Goal: Task Accomplishment & Management: Complete application form

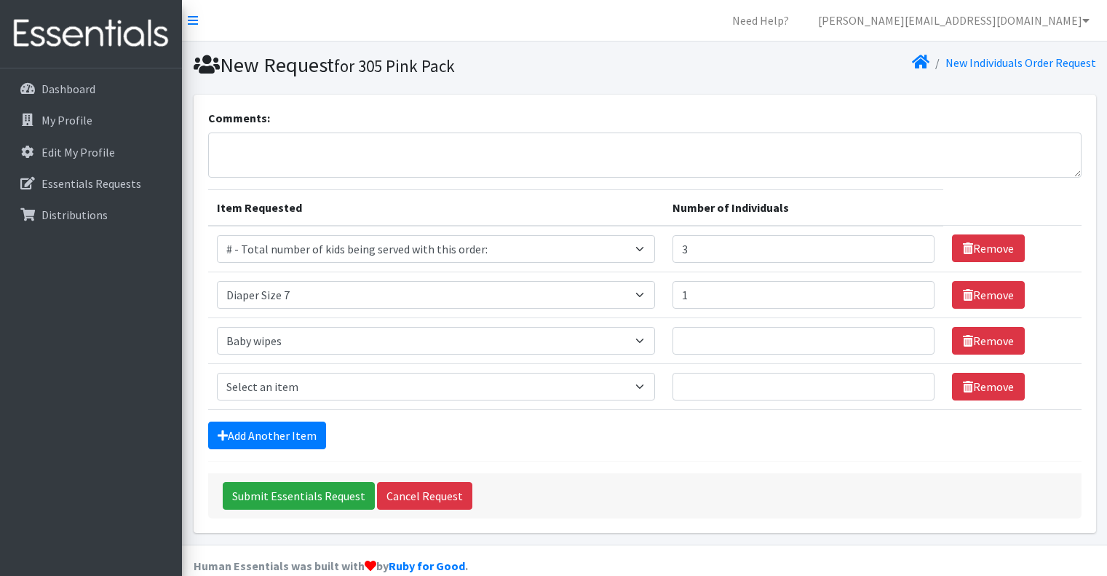
select select "10203"
select select "12644"
select select "2649"
click at [722, 242] on input "3" at bounding box center [803, 249] width 262 height 28
click at [713, 245] on input "3" at bounding box center [803, 249] width 262 height 28
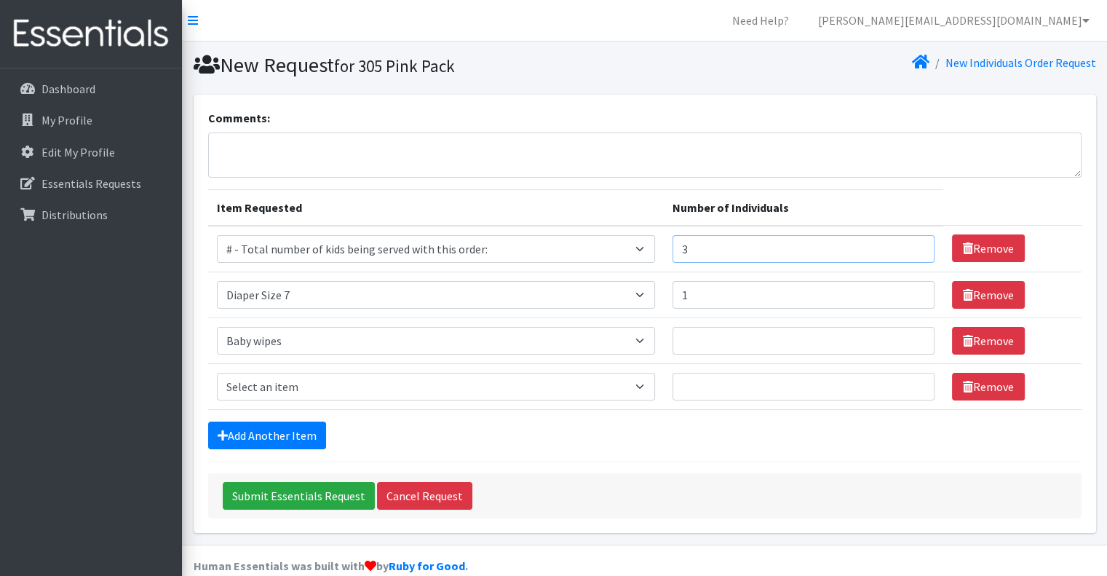
drag, startPoint x: 713, startPoint y: 245, endPoint x: 664, endPoint y: 243, distance: 49.5
click at [664, 243] on tr "Item Requested Select an item # - Total number of kids being served with this o…" at bounding box center [644, 249] width 873 height 47
click at [780, 247] on input "4" at bounding box center [803, 249] width 262 height 28
type input "4"
click at [847, 217] on th "Number of Individuals" at bounding box center [803, 207] width 279 height 36
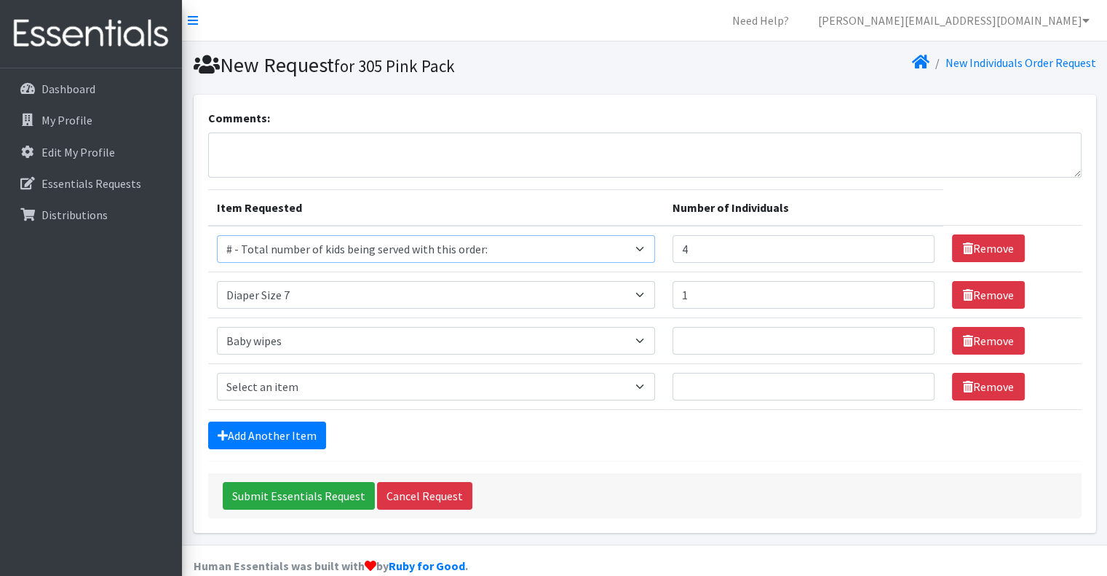
click at [654, 250] on select "Select an item # - Total number of kids being served with this order: Adult Clo…" at bounding box center [436, 249] width 438 height 28
click at [622, 294] on select "Select an item # - Total number of kids being served with this order: Adult Clo…" at bounding box center [436, 295] width 438 height 28
click at [739, 191] on th "Number of Individuals" at bounding box center [803, 207] width 279 height 36
click at [645, 296] on select "Select an item # - Total number of kids being served with this order: Adult Clo…" at bounding box center [436, 295] width 438 height 28
select select "2674"
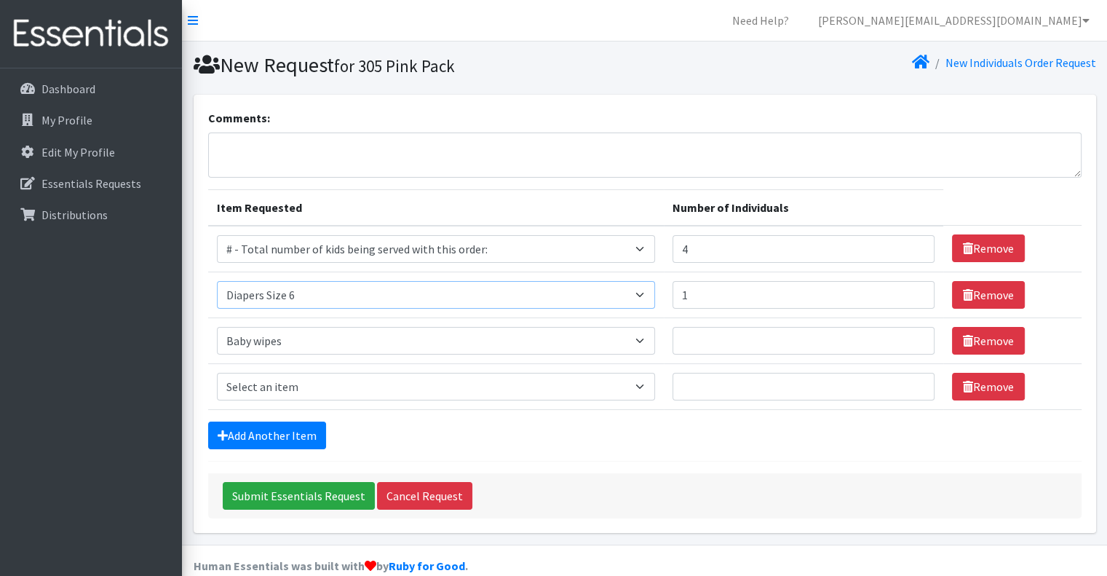
click at [217, 281] on select "Select an item # - Total number of kids being served with this order: Adult Clo…" at bounding box center [436, 295] width 438 height 28
click at [552, 345] on select "Select an item # - Total number of kids being served with this order: Adult Clo…" at bounding box center [436, 341] width 438 height 28
click at [791, 255] on input "4" at bounding box center [803, 249] width 262 height 28
click at [327, 295] on select "Select an item # - Total number of kids being served with this order: Adult Clo…" at bounding box center [436, 295] width 438 height 28
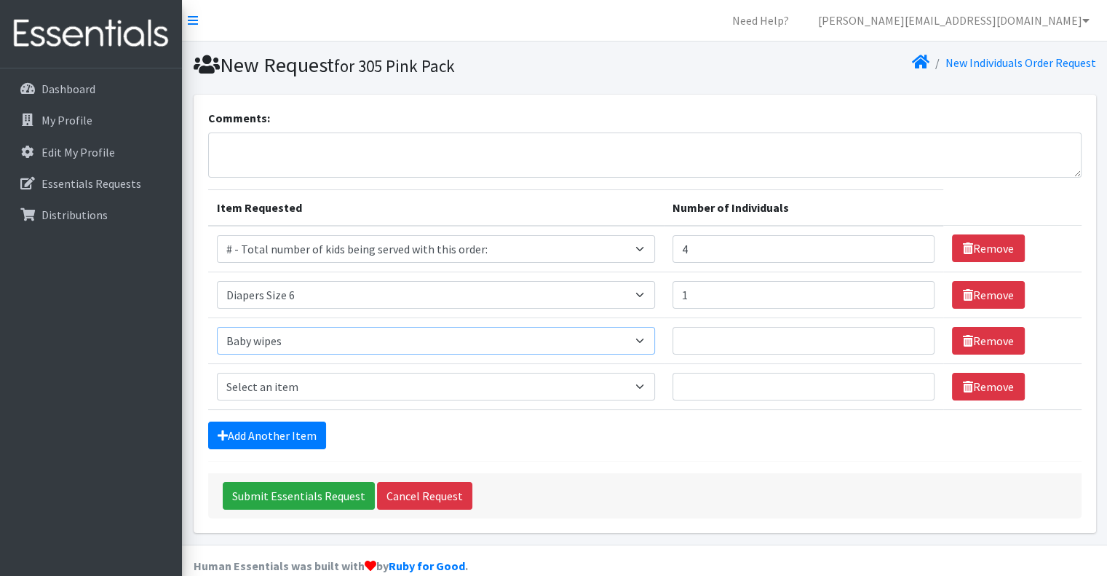
click at [366, 334] on select "Select an item # - Total number of kids being served with this order: Adult Clo…" at bounding box center [436, 341] width 438 height 28
select select "2680"
click at [217, 327] on select "Select an item # - Total number of kids being served with this order: Adult Clo…" at bounding box center [436, 341] width 438 height 28
click at [683, 327] on input "Number of Individuals" at bounding box center [803, 341] width 262 height 28
type input "1"
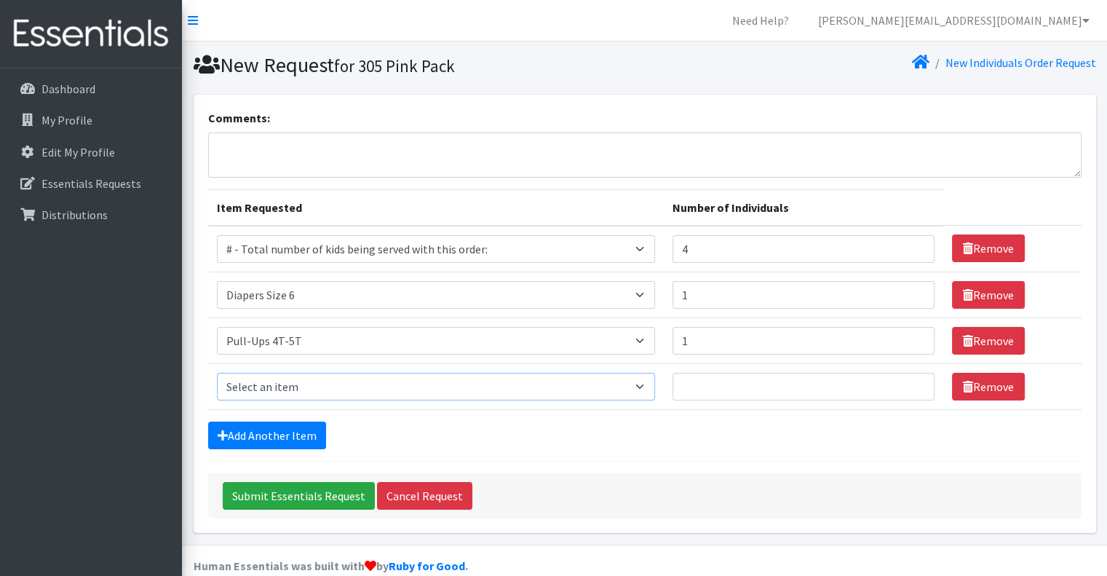
click at [249, 386] on select "Select an item # - Total number of kids being served with this order: Adult Clo…" at bounding box center [436, 387] width 438 height 28
select select "12644"
click at [258, 386] on select "Select an item # - Total number of kids being served with this order: Adult Clo…" at bounding box center [436, 387] width 438 height 28
click at [745, 389] on input "Number of Individuals" at bounding box center [803, 387] width 262 height 28
type input "1"
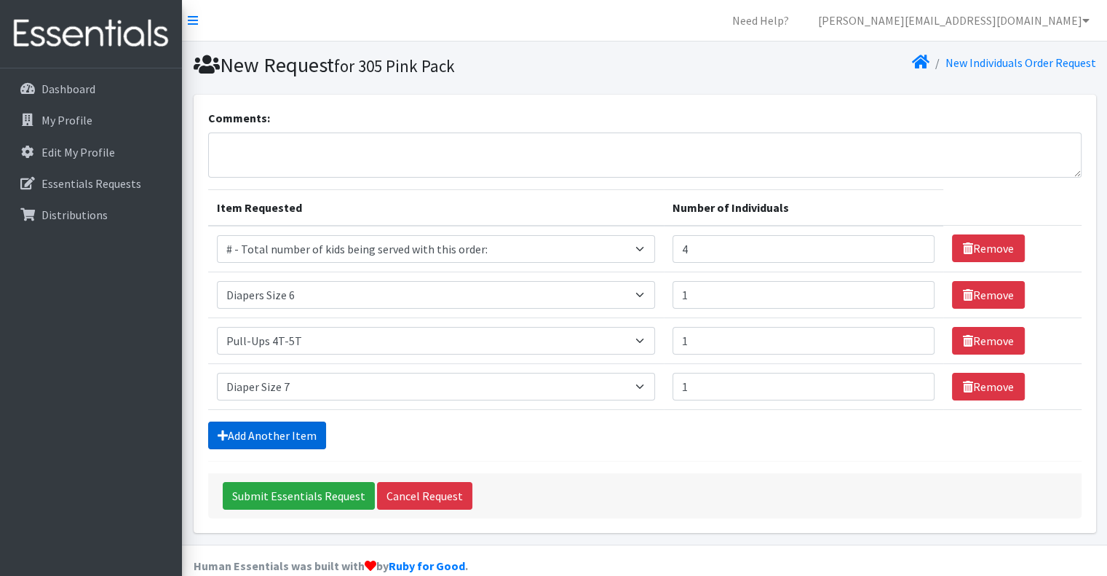
click at [282, 431] on link "Add Another Item" at bounding box center [267, 435] width 118 height 28
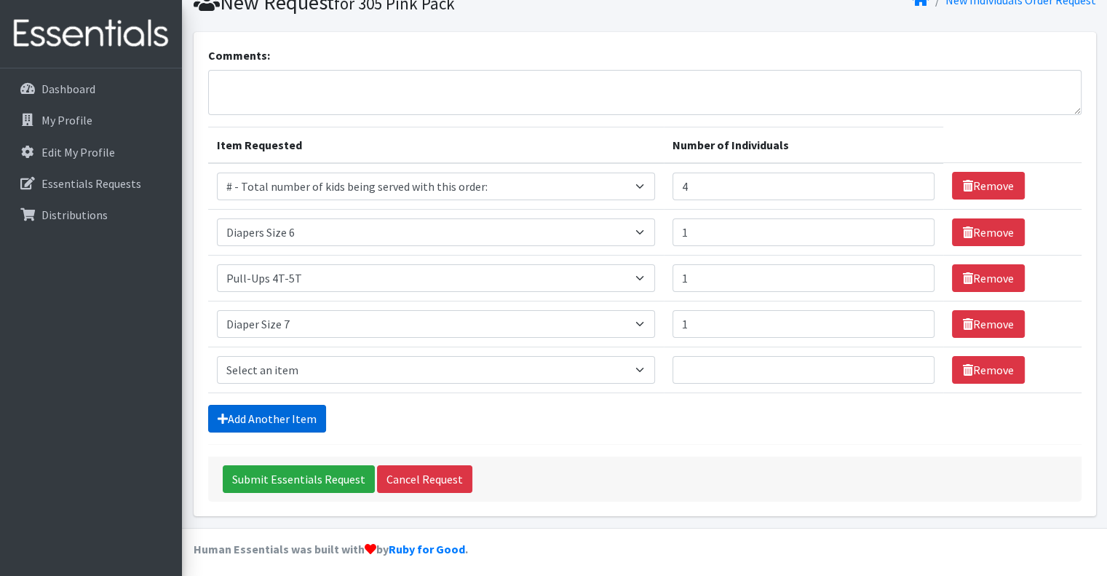
scroll to position [66, 0]
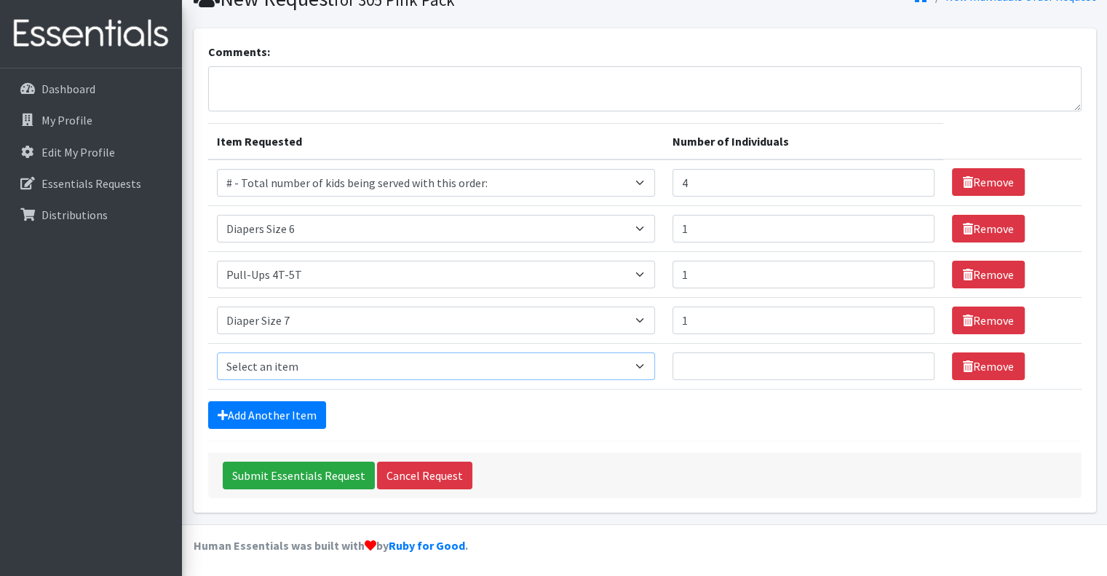
click at [298, 367] on select "Select an item # - Total number of kids being served with this order: Adult Clo…" at bounding box center [436, 366] width 438 height 28
select select "2655"
click at [217, 352] on select "Select an item # - Total number of kids being served with this order: Adult Clo…" at bounding box center [436, 366] width 438 height 28
click at [303, 413] on link "Add Another Item" at bounding box center [267, 415] width 118 height 28
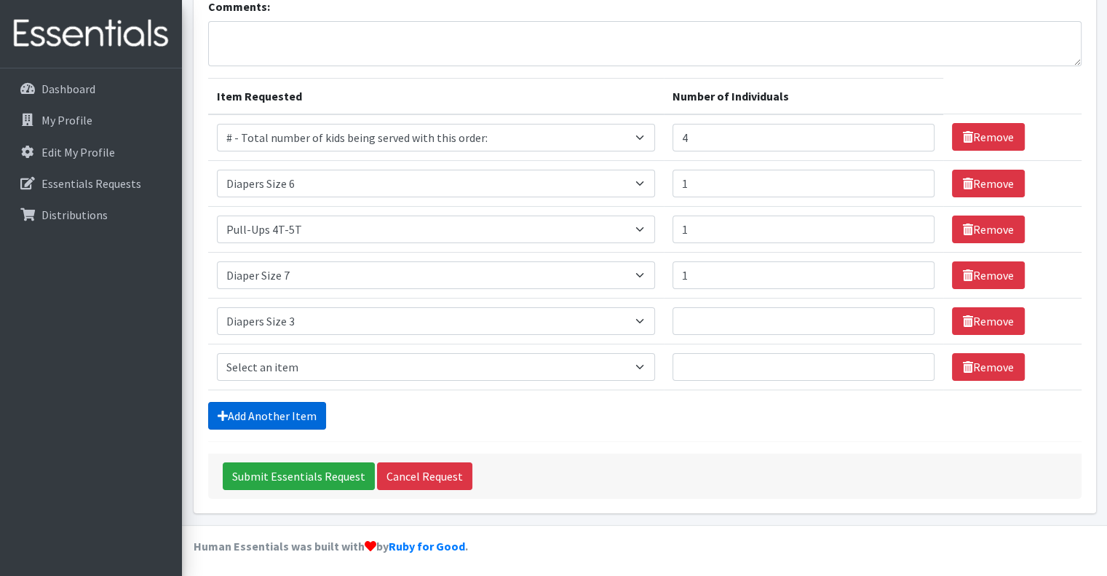
scroll to position [112, 0]
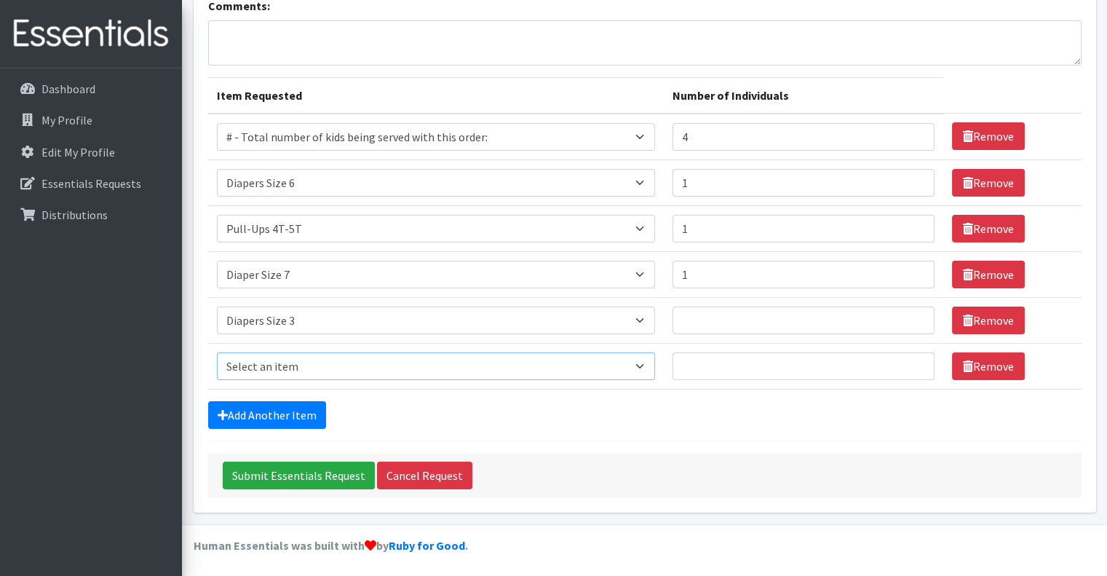
click at [310, 362] on select "Select an item # - Total number of kids being served with this order: Adult Clo…" at bounding box center [436, 366] width 438 height 28
select select "2656"
click at [217, 352] on select "Select an item # - Total number of kids being served with this order: Adult Clo…" at bounding box center [436, 366] width 438 height 28
click at [701, 360] on input "Number of Individuals" at bounding box center [803, 366] width 262 height 28
type input "1"
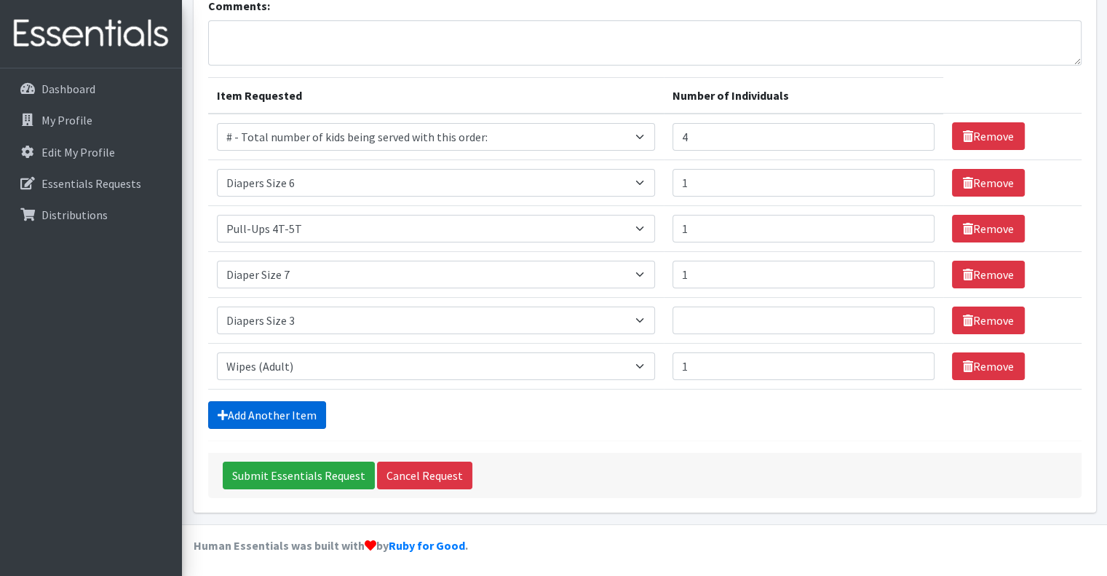
click at [218, 409] on icon at bounding box center [223, 415] width 10 height 12
click at [223, 409] on icon at bounding box center [223, 415] width 10 height 12
click at [218, 409] on icon at bounding box center [223, 415] width 10 height 12
drag, startPoint x: 739, startPoint y: 132, endPoint x: 674, endPoint y: 136, distance: 64.9
click at [674, 136] on td "Number of Individuals 4" at bounding box center [803, 137] width 279 height 47
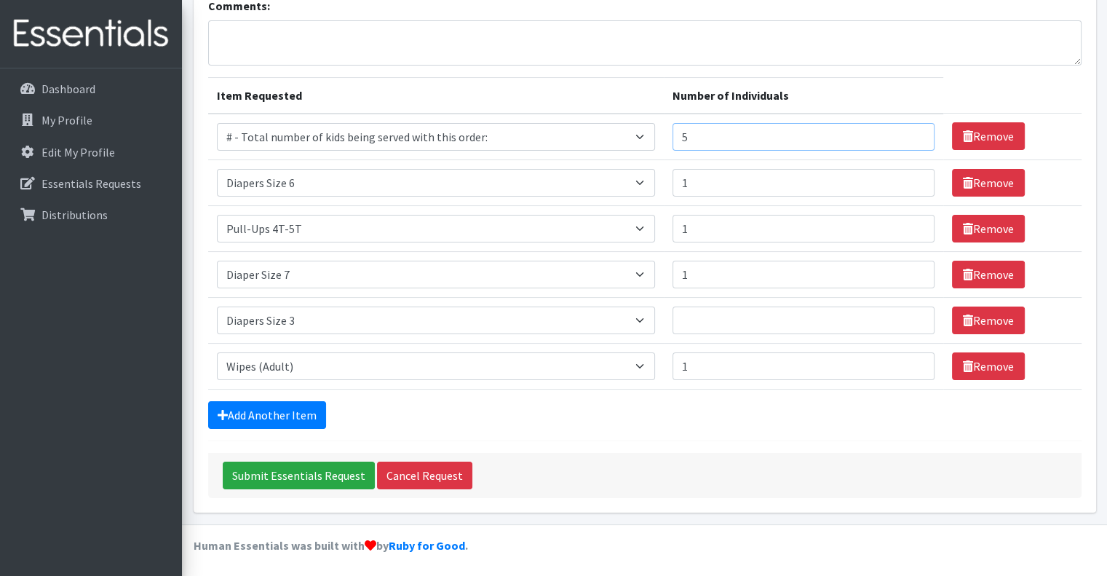
type input "5"
click at [649, 419] on div "Add Another Item" at bounding box center [644, 415] width 873 height 28
click at [691, 327] on input "Number of Individuals" at bounding box center [803, 320] width 262 height 28
type input "1"
click at [386, 405] on div "Add Another Item" at bounding box center [644, 415] width 873 height 28
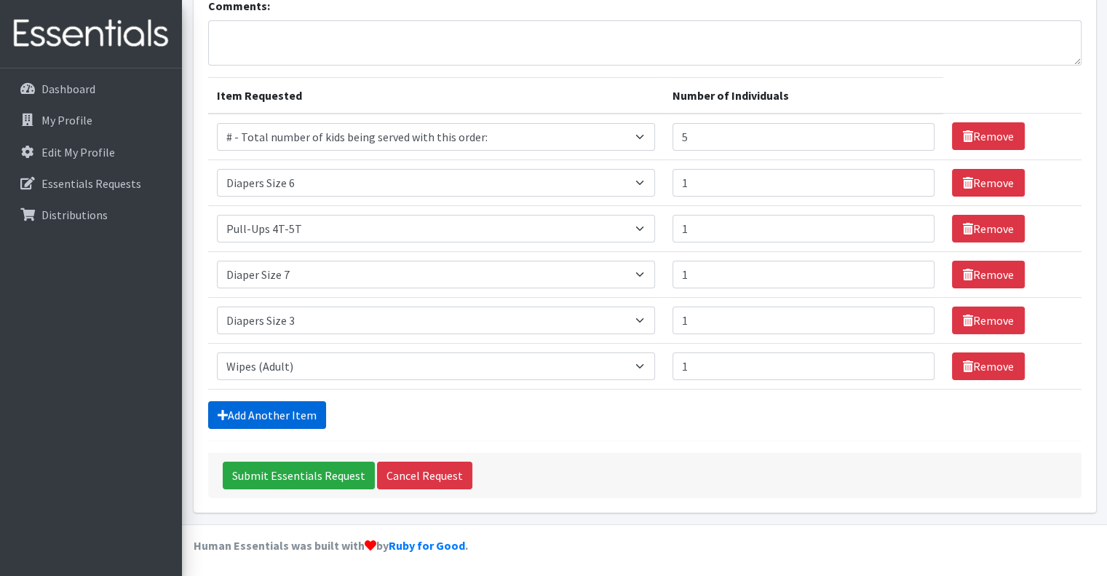
click at [246, 404] on link "Add Another Item" at bounding box center [267, 415] width 118 height 28
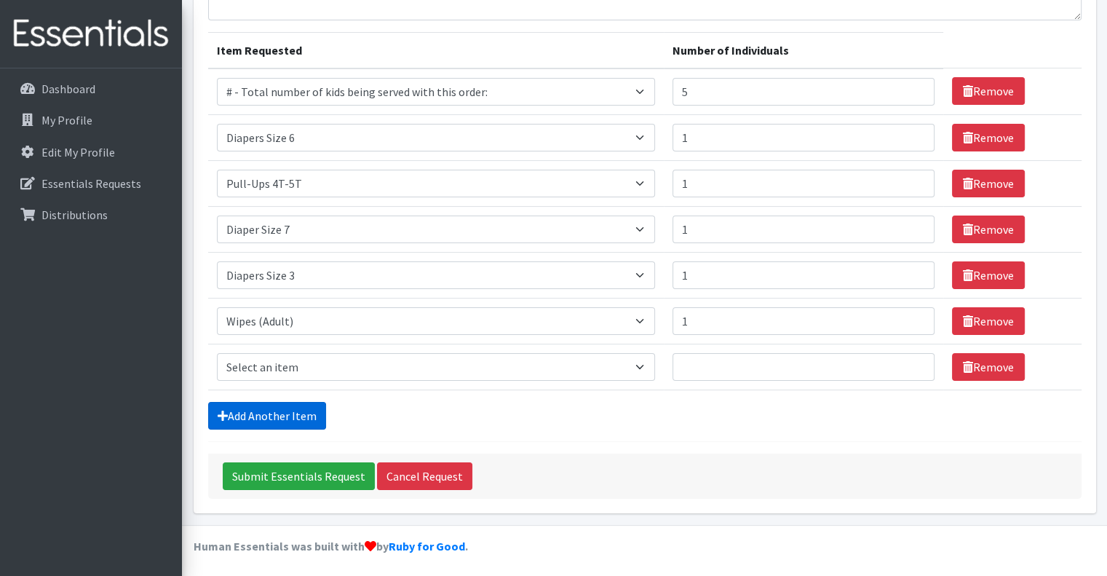
scroll to position [157, 0]
click at [256, 363] on select "Select an item # - Total number of kids being served with this order: Adult Clo…" at bounding box center [436, 367] width 438 height 28
click at [531, 393] on form "Comments: Item Requested Number of Individuals Item Requested Select an item # …" at bounding box center [644, 225] width 873 height 547
click at [584, 365] on select "Select an item # - Total number of kids being served with this order: Adult Clo…" at bounding box center [436, 367] width 438 height 28
select select "2649"
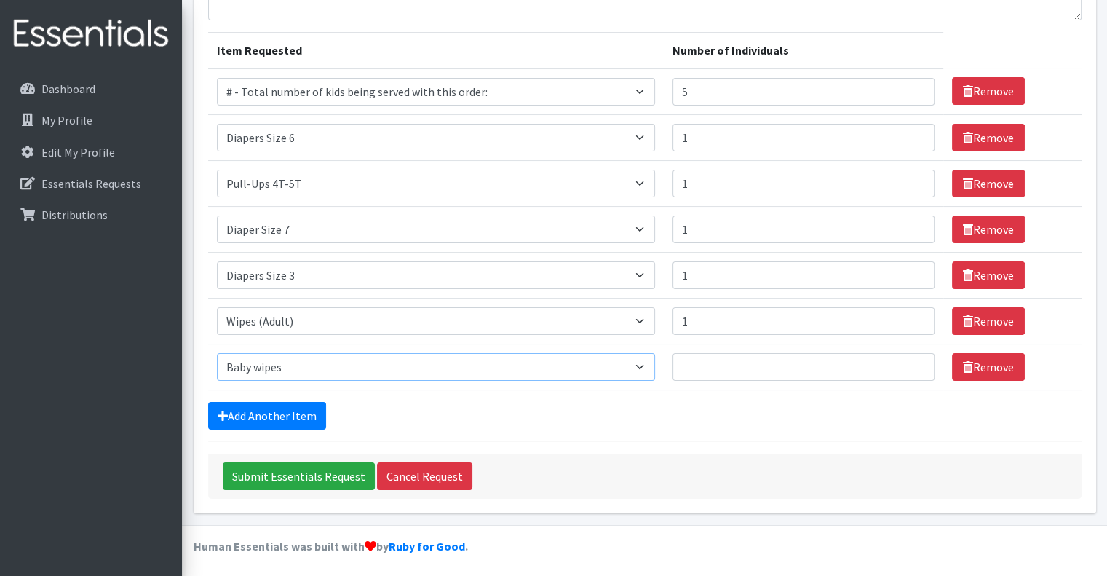
click at [217, 353] on select "Select an item # - Total number of kids being served with this order: Adult Clo…" at bounding box center [436, 367] width 438 height 28
click at [718, 366] on input "Number of Individuals" at bounding box center [803, 367] width 262 height 28
click at [710, 375] on input "Number of Individuals" at bounding box center [803, 367] width 262 height 28
type input "4"
click at [690, 394] on form "Comments: Item Requested Number of Individuals Item Requested Select an item # …" at bounding box center [644, 225] width 873 height 547
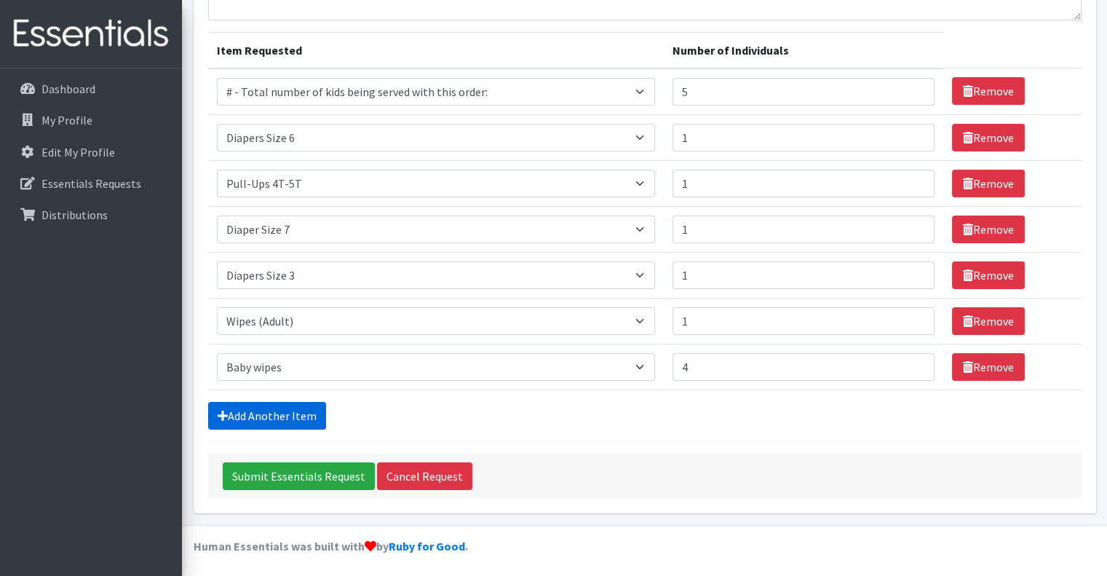
click at [247, 416] on link "Add Another Item" at bounding box center [267, 416] width 118 height 28
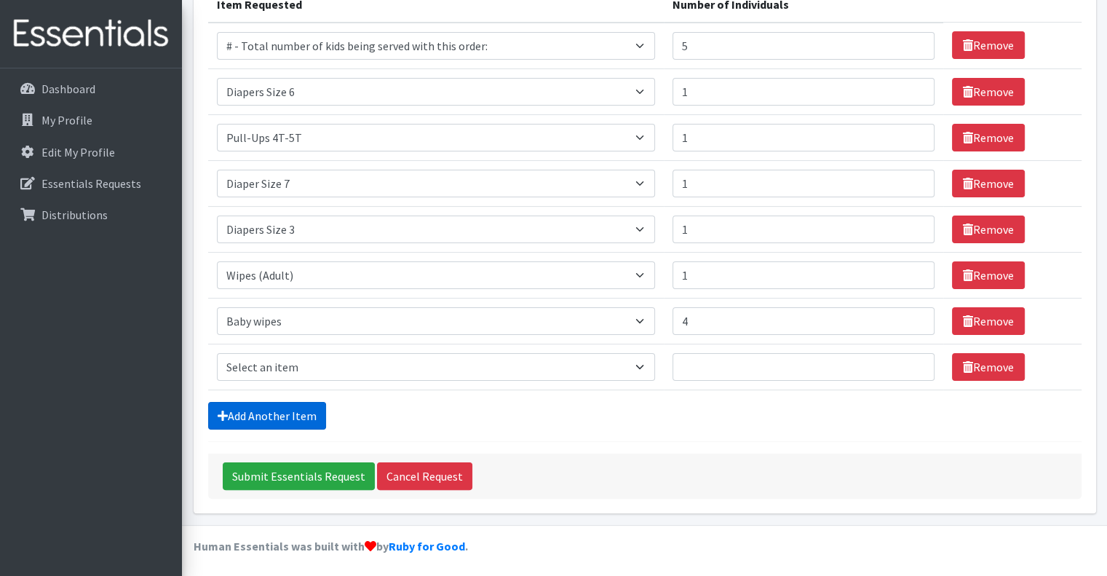
scroll to position [204, 0]
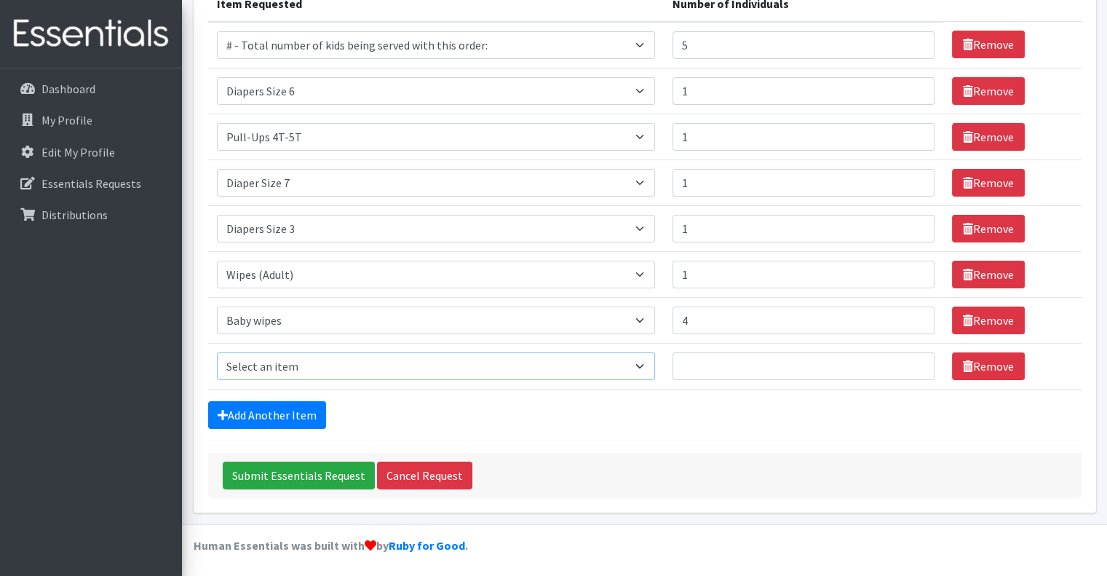
click at [266, 360] on select "Select an item # - Total number of kids being served with this order: Adult Clo…" at bounding box center [436, 366] width 438 height 28
select select "10202"
click at [217, 352] on select "Select an item # - Total number of kids being served with this order: Adult Clo…" at bounding box center [436, 366] width 438 height 28
click at [737, 369] on input "Number of Individuals" at bounding box center [803, 366] width 262 height 28
type input "1"
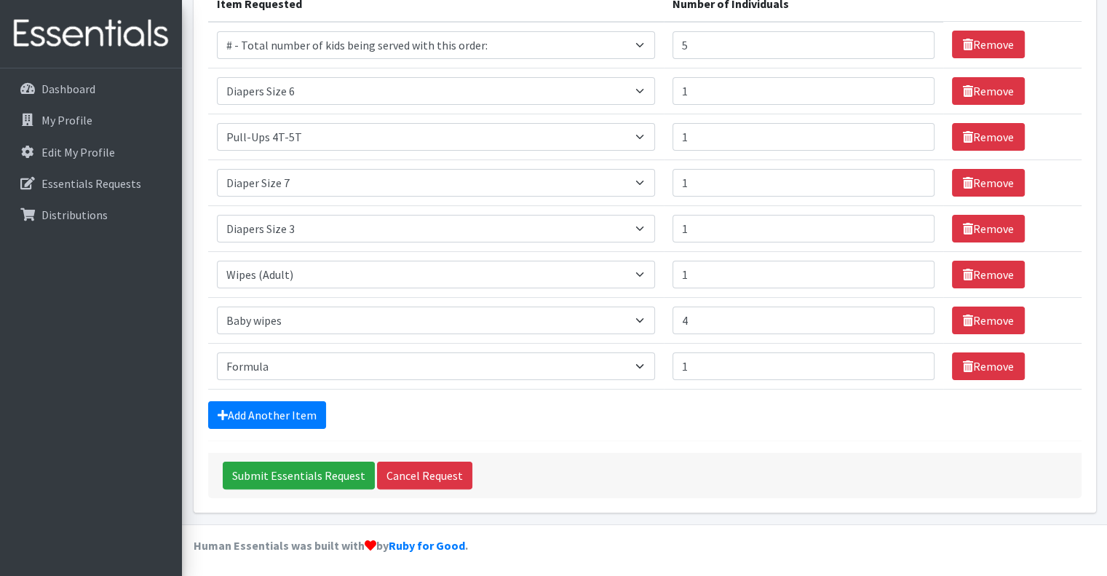
click at [645, 401] on div "Add Another Item" at bounding box center [644, 415] width 873 height 28
click at [256, 416] on link "Add Another Item" at bounding box center [267, 415] width 118 height 28
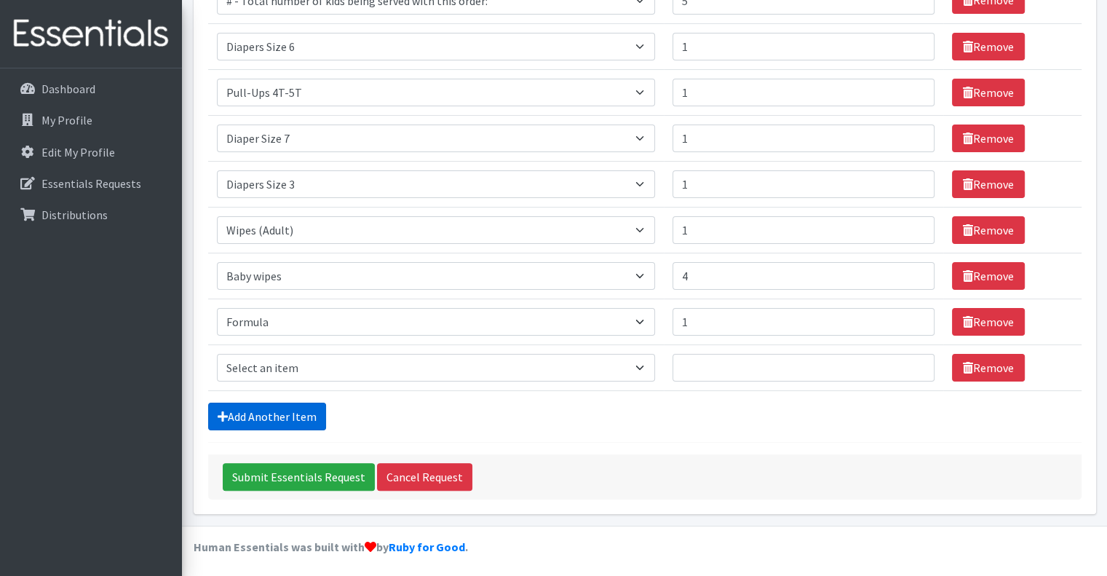
scroll to position [249, 0]
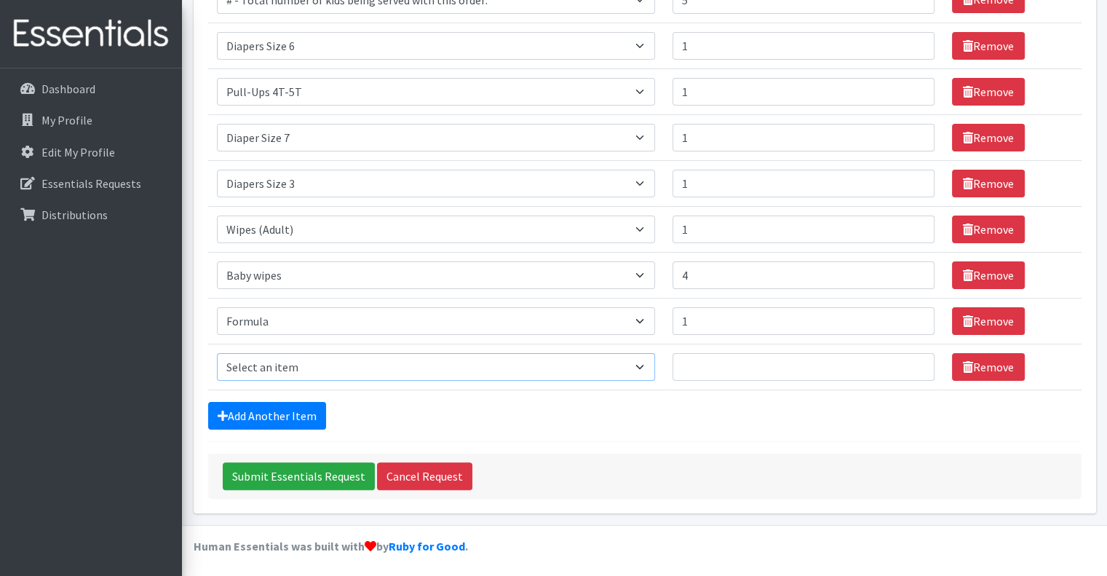
click at [269, 370] on select "Select an item # - Total number of kids being served with this order: Adult Clo…" at bounding box center [436, 367] width 438 height 28
select select "2671"
click at [217, 353] on select "Select an item # - Total number of kids being served with this order: Adult Clo…" at bounding box center [436, 367] width 438 height 28
click at [710, 357] on input "Number of Individuals" at bounding box center [803, 367] width 262 height 28
type input "1"
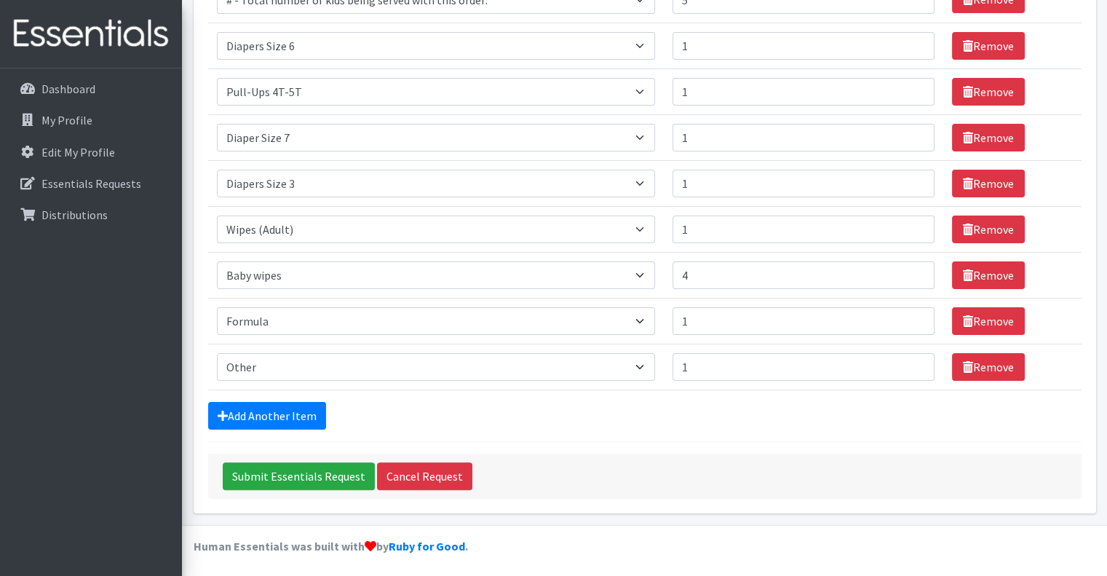
click at [656, 432] on form "Comments: Item Requested Number of Individuals Item Requested Select an item # …" at bounding box center [644, 179] width 873 height 638
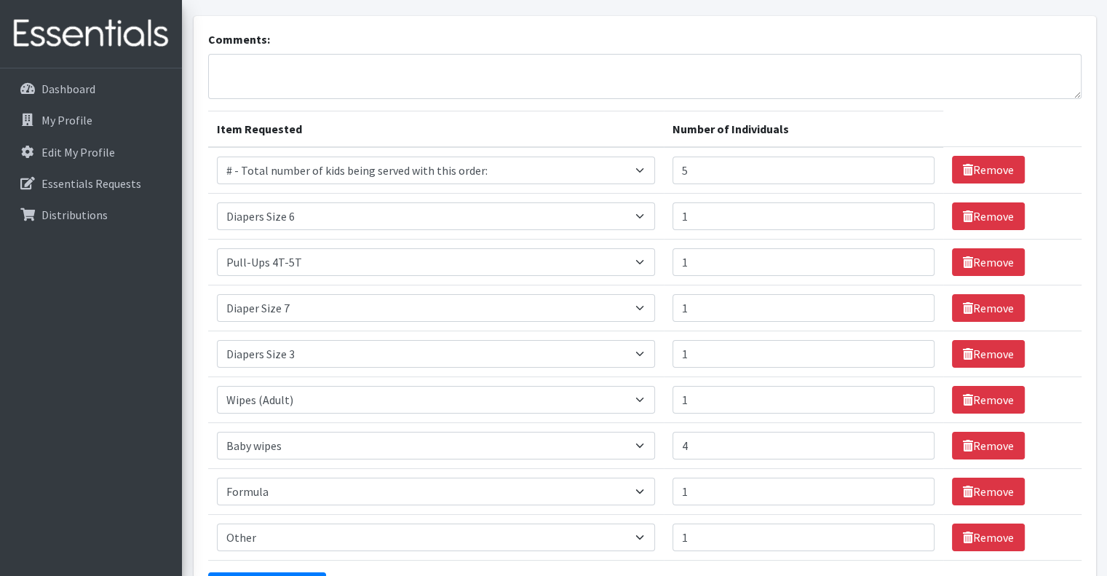
scroll to position [103, 0]
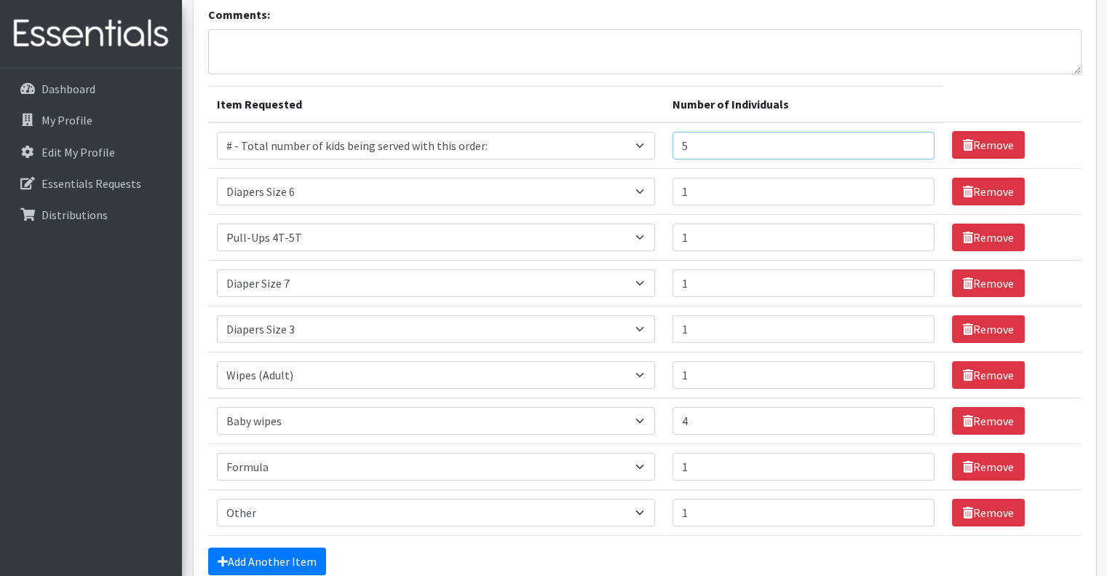
click at [729, 142] on input "5" at bounding box center [803, 146] width 262 height 28
click at [725, 143] on input "5" at bounding box center [803, 146] width 262 height 28
drag, startPoint x: 704, startPoint y: 142, endPoint x: 632, endPoint y: 149, distance: 73.1
click at [632, 149] on tr "Item Requested Select an item # - Total number of kids being served with this o…" at bounding box center [644, 145] width 873 height 47
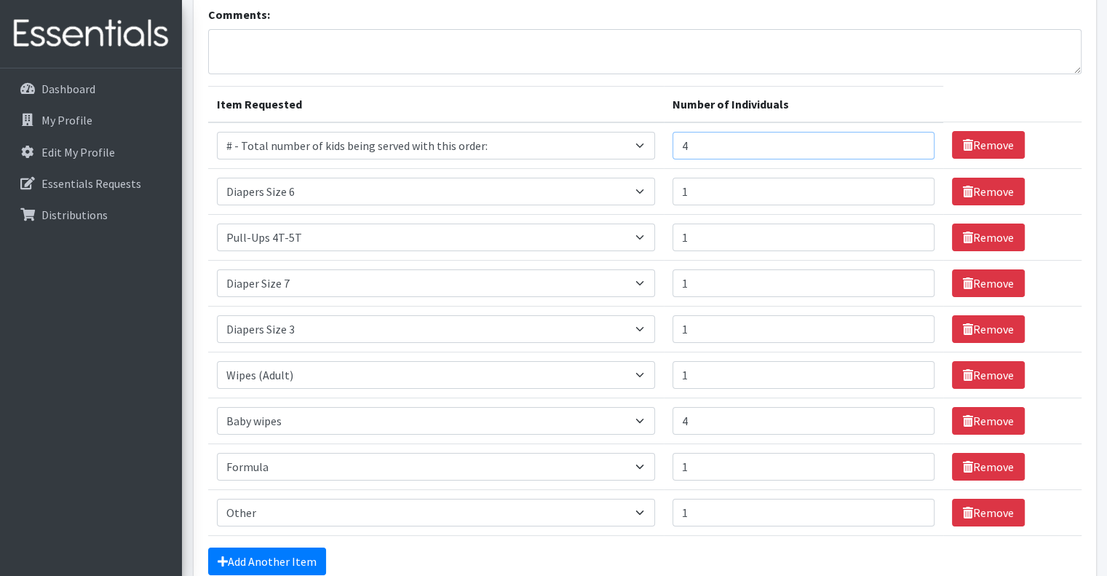
type input "4"
click at [559, 105] on th "Item Requested" at bounding box center [436, 104] width 456 height 36
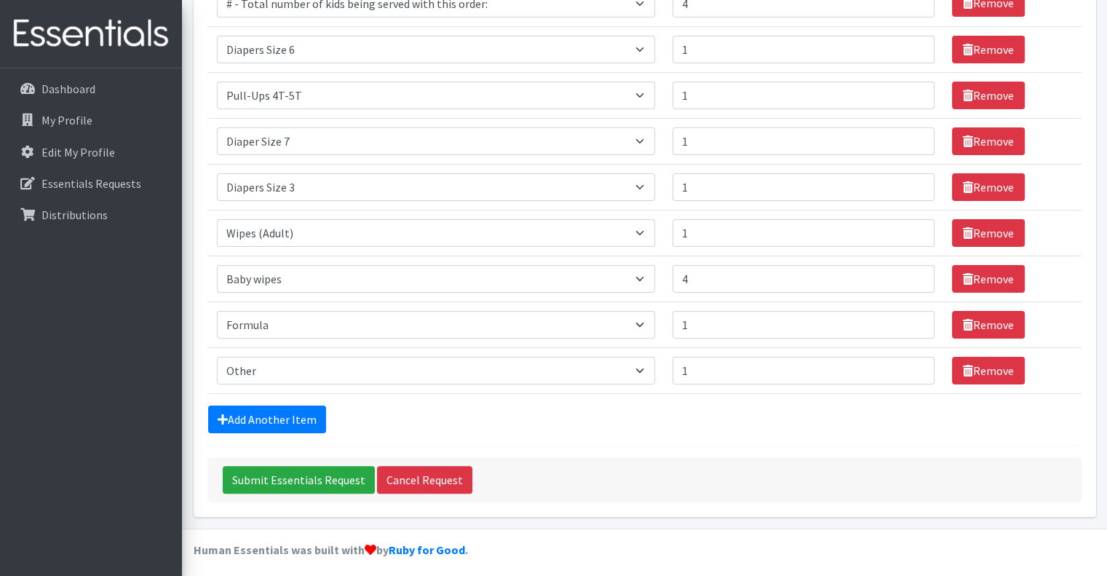
scroll to position [249, 0]
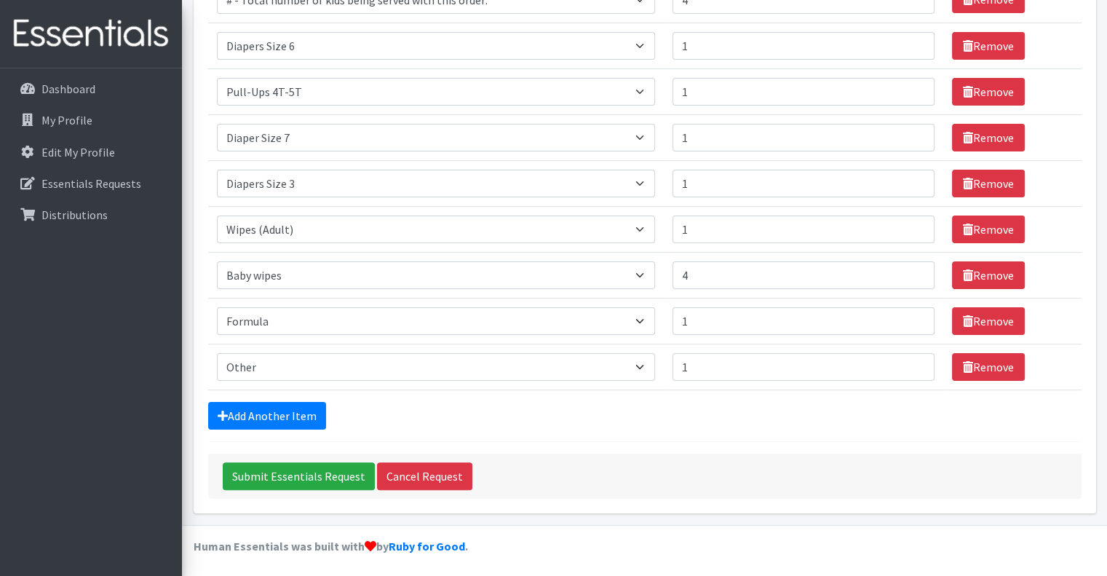
click at [466, 252] on td "Item Requested Select an item # - Total number of kids being served with this o…" at bounding box center [436, 275] width 456 height 46
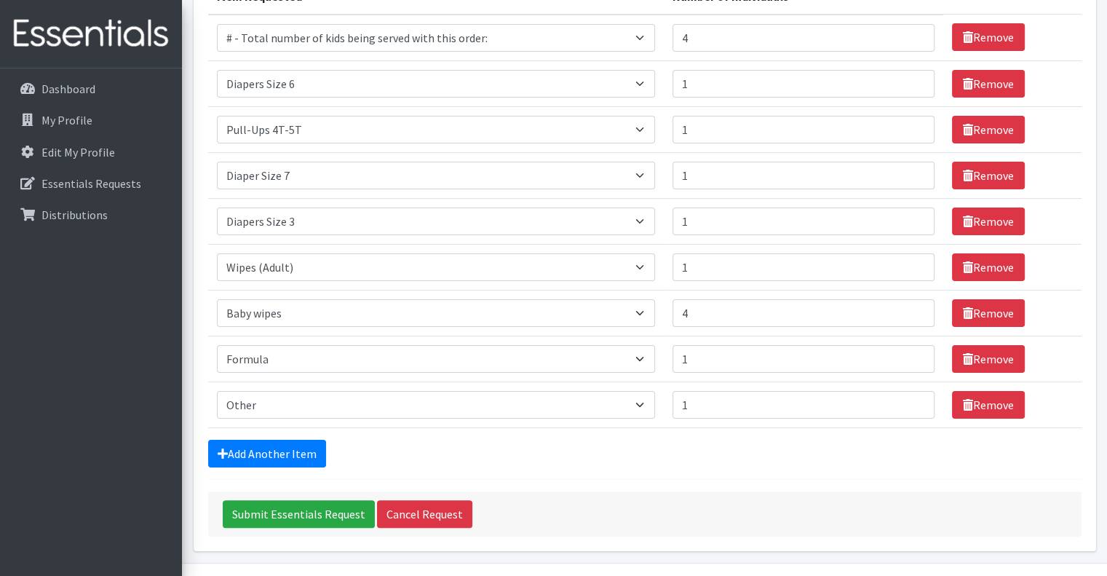
scroll to position [0, 0]
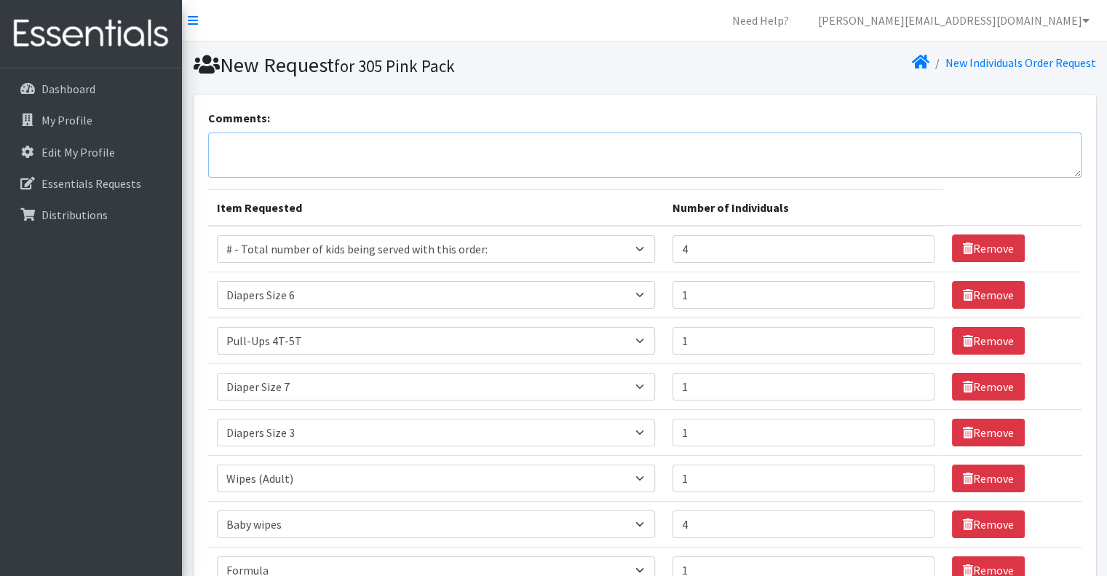
click at [296, 143] on textarea "Comments:" at bounding box center [644, 154] width 873 height 45
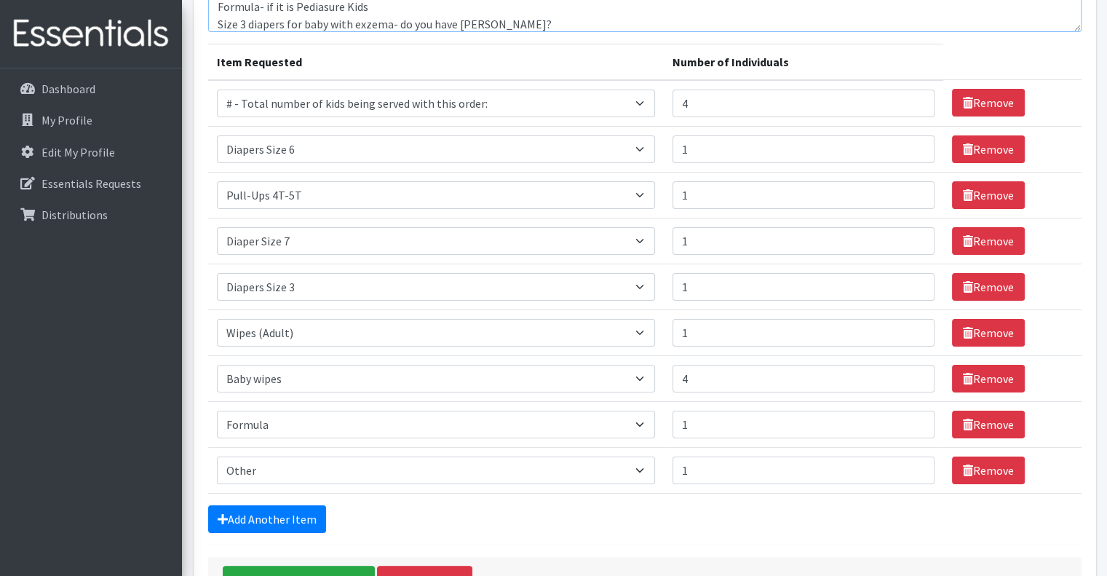
click at [352, 23] on textarea "Other Item: Adult Diapers in Large Formula- if it is Pediasure Kids Size 3 diap…" at bounding box center [644, 9] width 873 height 45
click at [585, 25] on textarea "Other Item: Adult Diapers in Large Formula- if it is Pediasure Kids Size 3 diap…" at bounding box center [644, 9] width 873 height 45
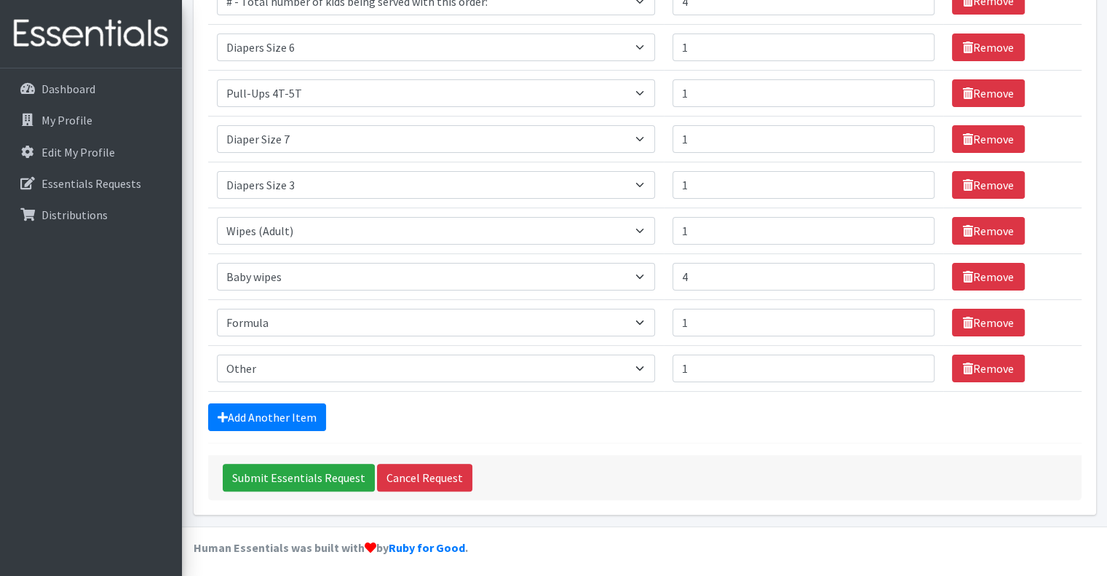
scroll to position [249, 0]
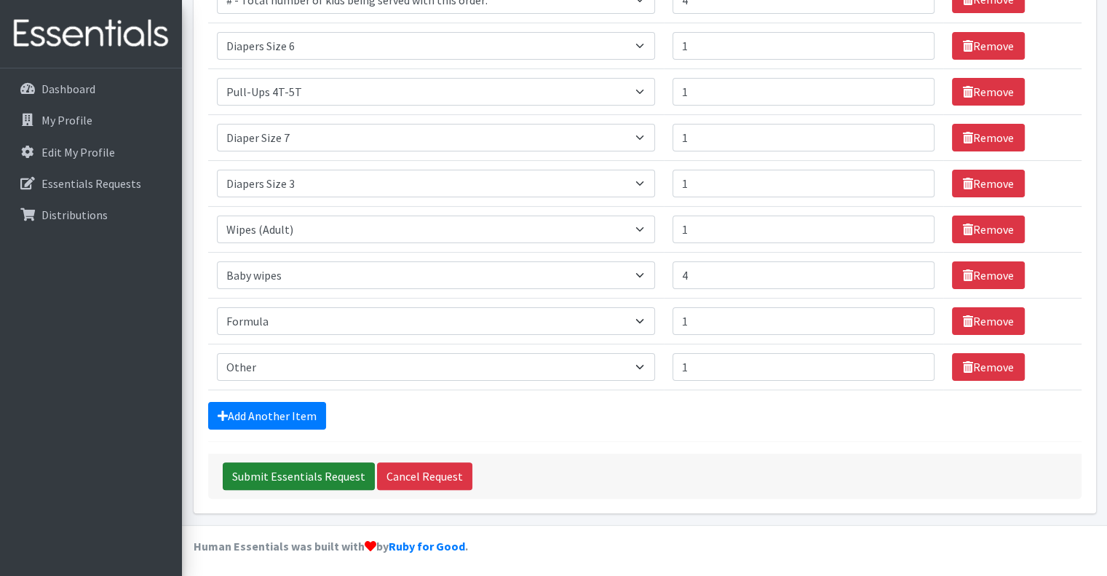
type textarea "Other Item: Adult Diapers in Large Formula- if it is Pediasure Kids Size 3 diap…"
click at [342, 474] on input "Submit Essentials Request" at bounding box center [299, 476] width 152 height 28
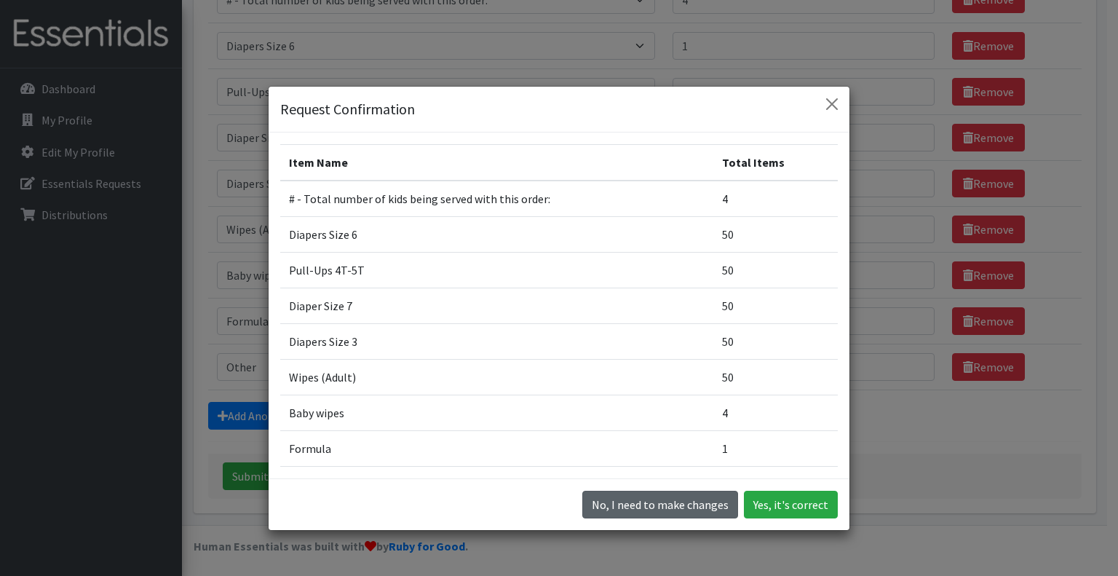
click at [652, 508] on button "No, I need to make changes" at bounding box center [660, 505] width 156 height 28
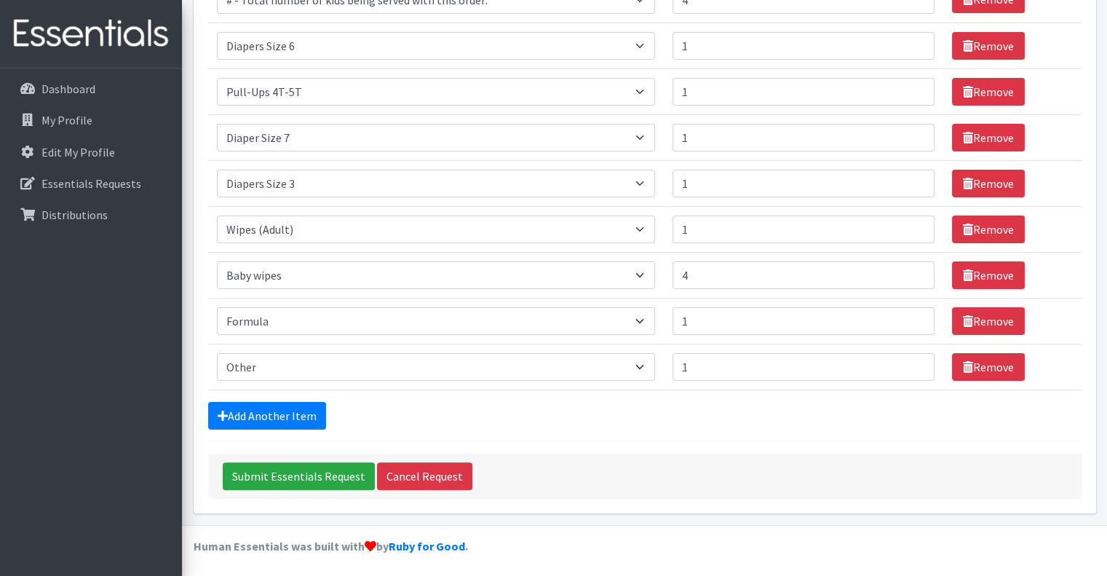
scroll to position [0, 0]
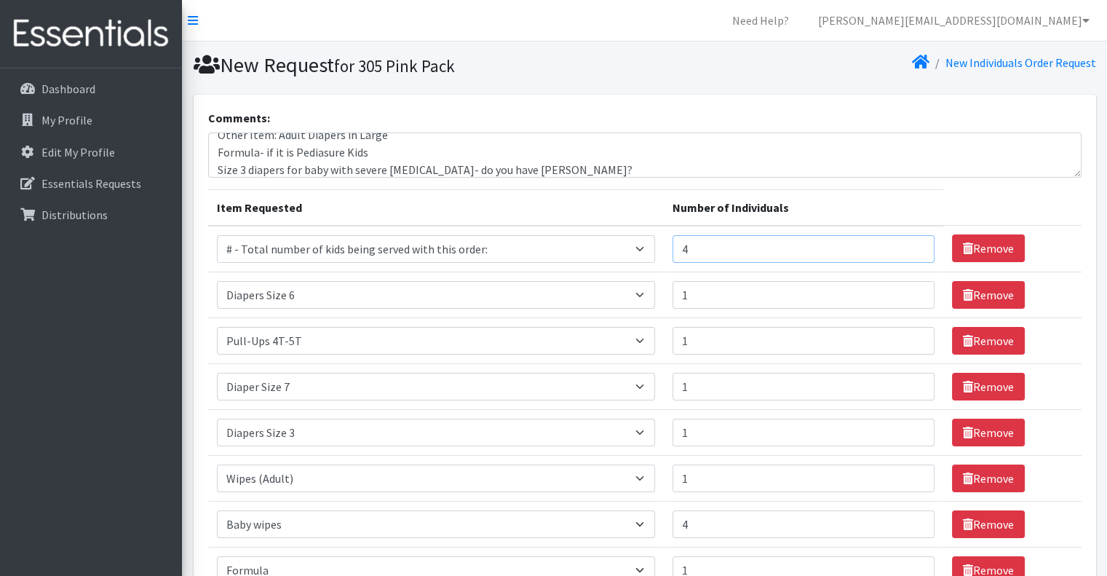
click at [763, 241] on input "4" at bounding box center [803, 249] width 262 height 28
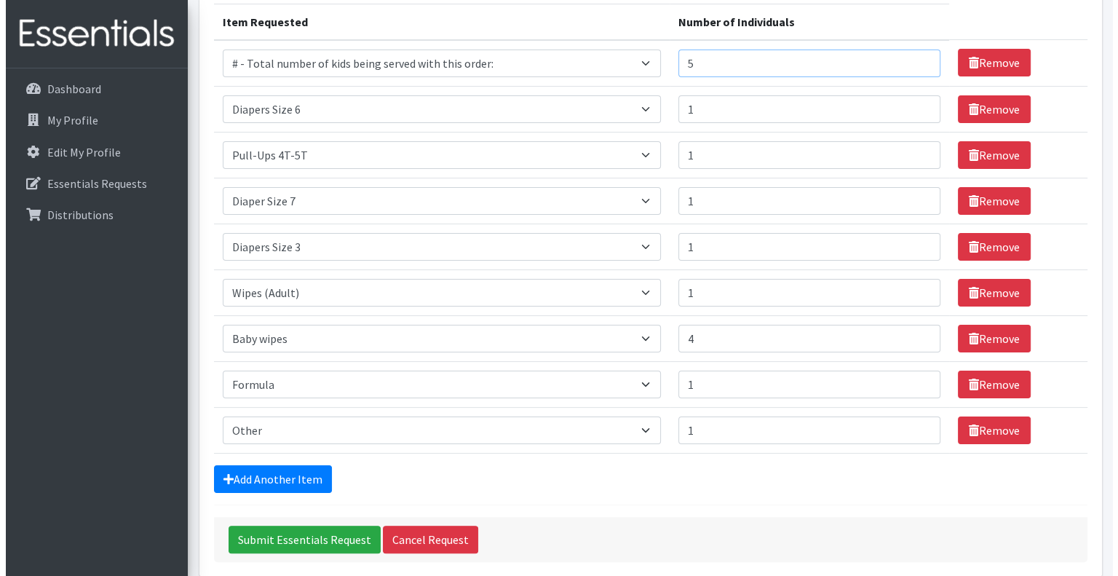
scroll to position [218, 0]
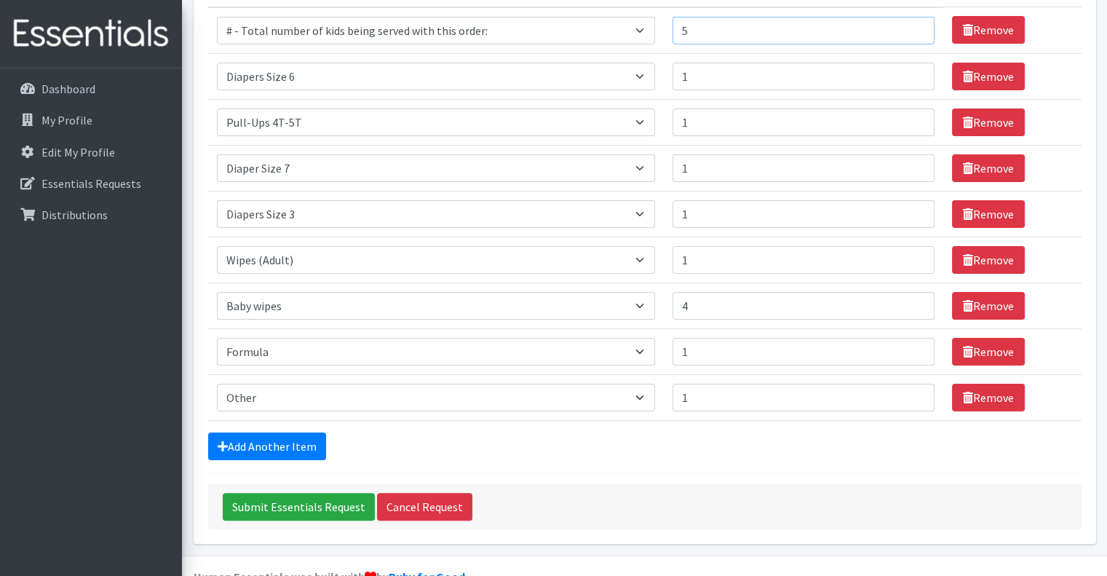
type input "5"
click at [433, 166] on select "Select an item # - Total number of kids being served with this order: Adult Clo…" at bounding box center [436, 168] width 438 height 28
click at [697, 166] on input "1" at bounding box center [803, 168] width 262 height 28
click at [699, 166] on input "1" at bounding box center [803, 168] width 262 height 28
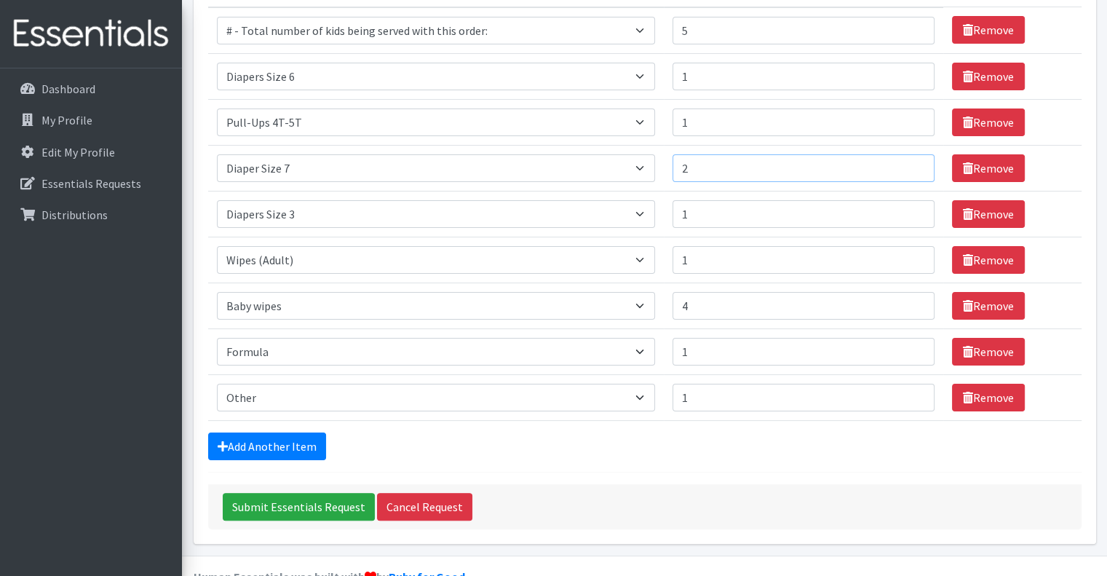
type input "2"
click at [619, 450] on div "Add Another Item" at bounding box center [644, 446] width 873 height 28
click at [453, 440] on div "Add Another Item" at bounding box center [644, 446] width 873 height 28
click at [344, 501] on input "Submit Essentials Request" at bounding box center [299, 507] width 152 height 28
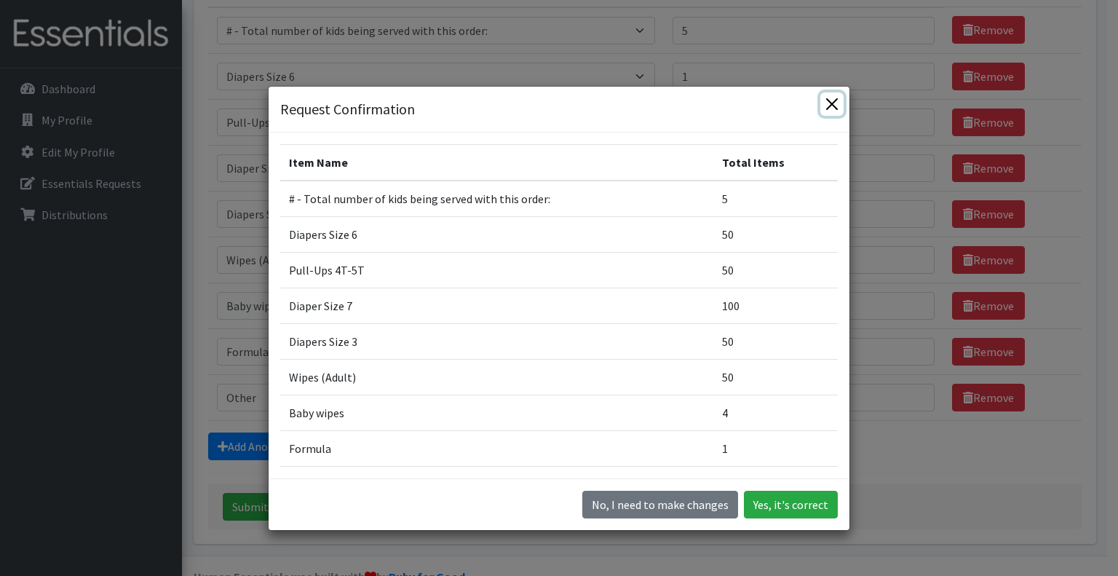
click at [823, 108] on button "Close" at bounding box center [831, 103] width 23 height 23
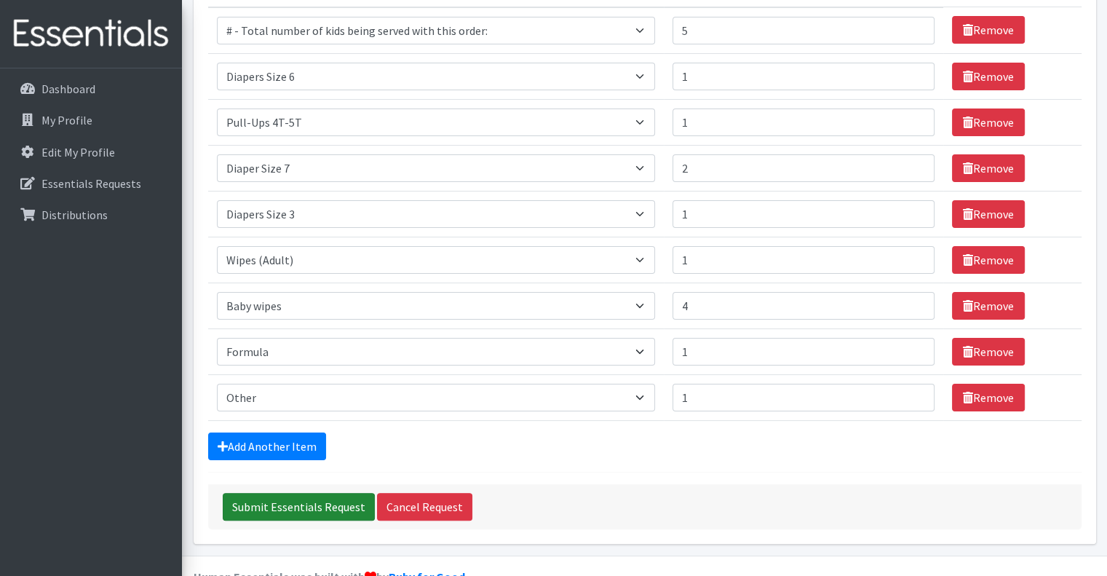
click at [293, 505] on input "Submit Essentials Request" at bounding box center [299, 507] width 152 height 28
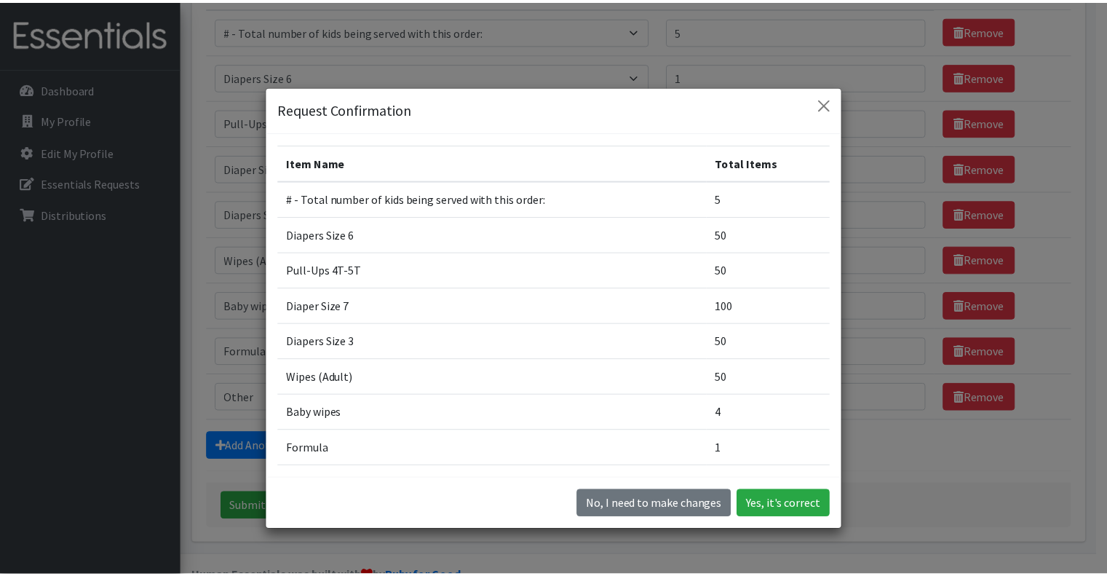
scroll to position [145, 0]
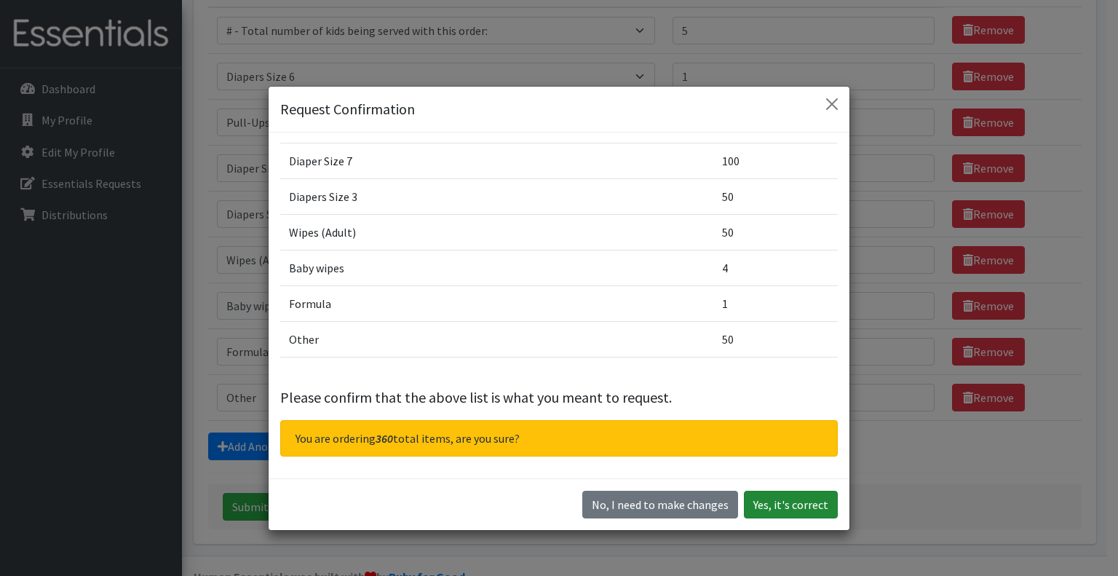
click at [809, 507] on button "Yes, it's correct" at bounding box center [791, 505] width 94 height 28
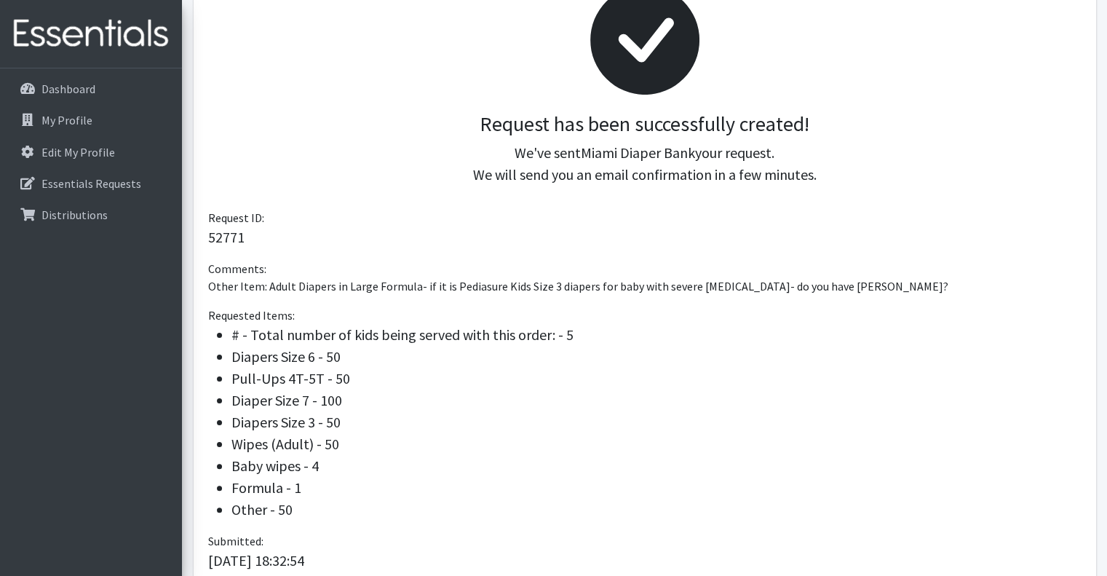
scroll to position [70, 0]
